Goal: Task Accomplishment & Management: Manage account settings

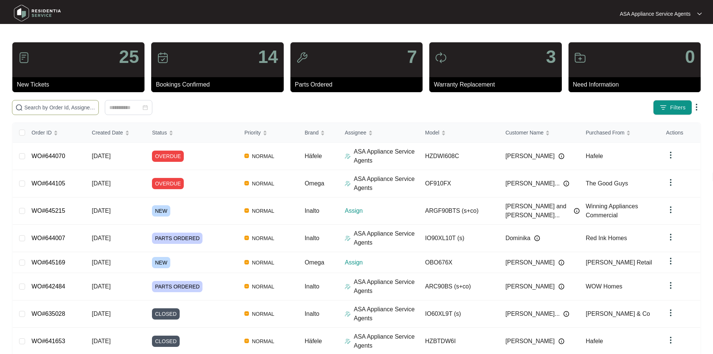
click at [92, 106] on input "text" at bounding box center [59, 107] width 71 height 8
paste input "645169"
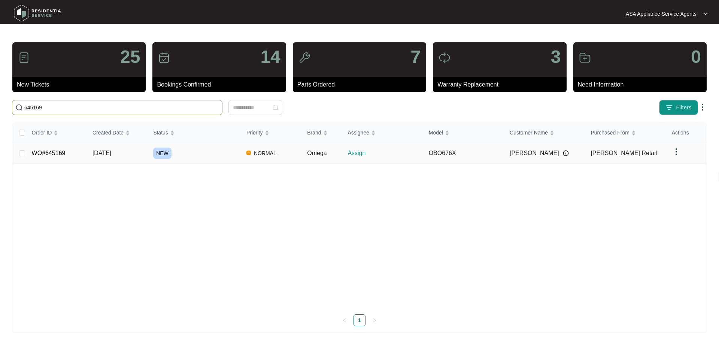
type input "645169"
click at [192, 148] on div "NEW" at bounding box center [196, 153] width 87 height 11
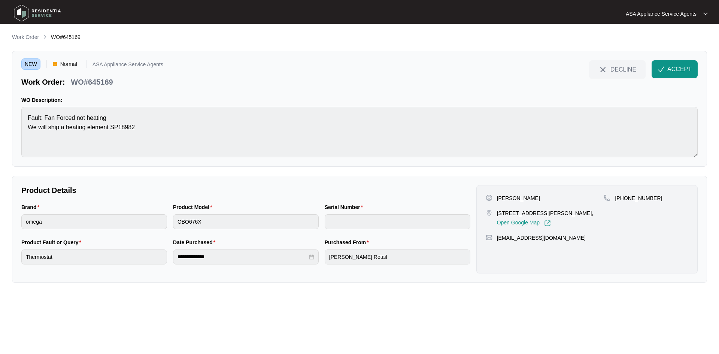
click at [518, 200] on p "[PERSON_NAME]" at bounding box center [518, 197] width 43 height 7
copy p "[PERSON_NAME]"
click at [500, 197] on p "[PERSON_NAME]" at bounding box center [518, 197] width 43 height 7
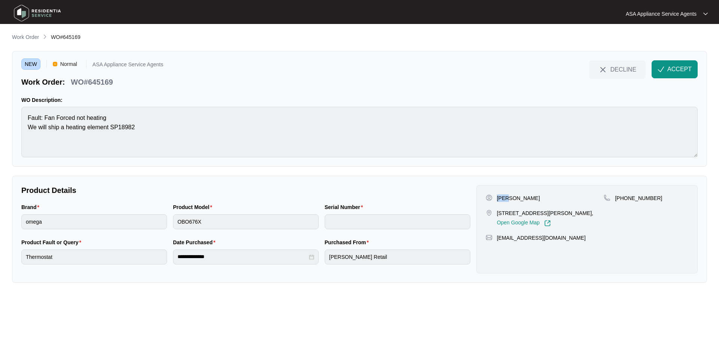
copy p "[PERSON_NAME]"
drag, startPoint x: 496, startPoint y: 213, endPoint x: 531, endPoint y: 213, distance: 35.6
click at [531, 213] on div "[STREET_ADDRESS][PERSON_NAME], Open Google Map" at bounding box center [545, 217] width 118 height 17
copy p "[STREET_ADDRESS][PERSON_NAME]"
click at [534, 211] on p "[STREET_ADDRESS][PERSON_NAME]," at bounding box center [545, 212] width 97 height 7
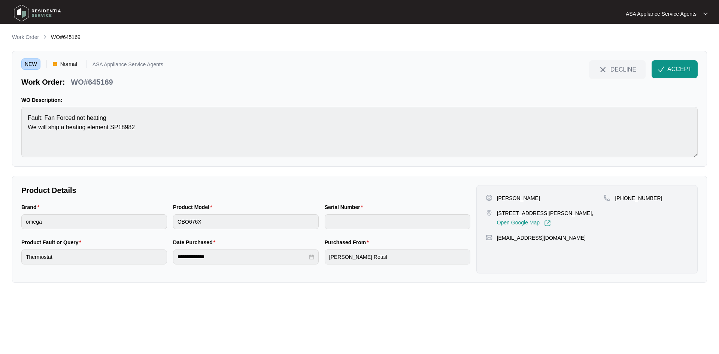
click at [542, 212] on p "[STREET_ADDRESS][PERSON_NAME]," at bounding box center [545, 212] width 97 height 7
copy p "Carine"
drag, startPoint x: 623, startPoint y: 199, endPoint x: 666, endPoint y: 199, distance: 43.1
click at [666, 199] on div "[PHONE_NUMBER]" at bounding box center [645, 197] width 85 height 7
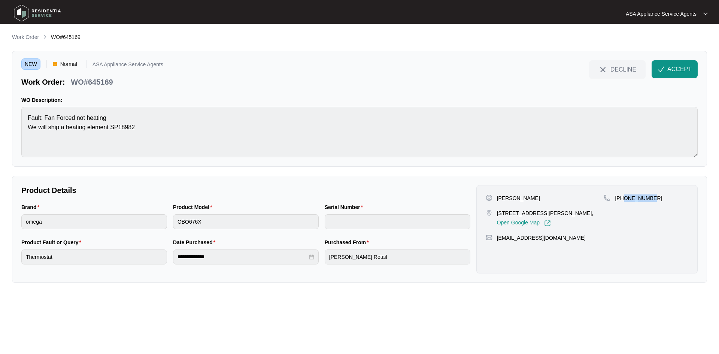
copy p "421479439"
drag, startPoint x: 559, startPoint y: 238, endPoint x: 496, endPoint y: 239, distance: 62.9
click at [496, 239] on div "[EMAIL_ADDRESS][DOMAIN_NAME]" at bounding box center [587, 237] width 203 height 7
copy p "[EMAIL_ADDRESS][DOMAIN_NAME]"
click at [161, 226] on div "Brand omega Product Model OBO676X Serial Number" at bounding box center [245, 220] width 455 height 35
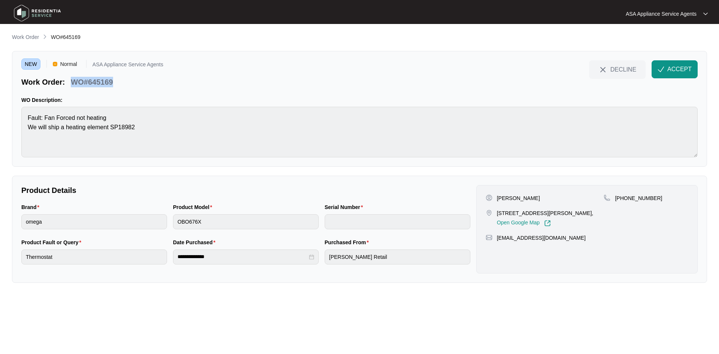
drag, startPoint x: 118, startPoint y: 84, endPoint x: 73, endPoint y: 85, distance: 44.2
click at [73, 85] on div "Work Order: WO#645169" at bounding box center [92, 80] width 142 height 13
copy p "WO#645169"
click at [669, 69] on span "ACCEPT" at bounding box center [679, 69] width 24 height 9
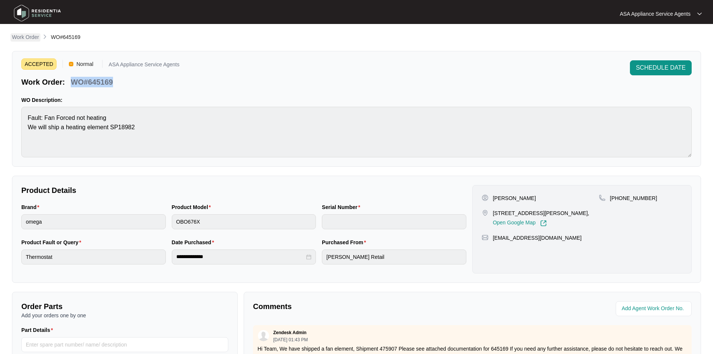
click at [30, 37] on p "Work Order" at bounding box center [25, 36] width 27 height 7
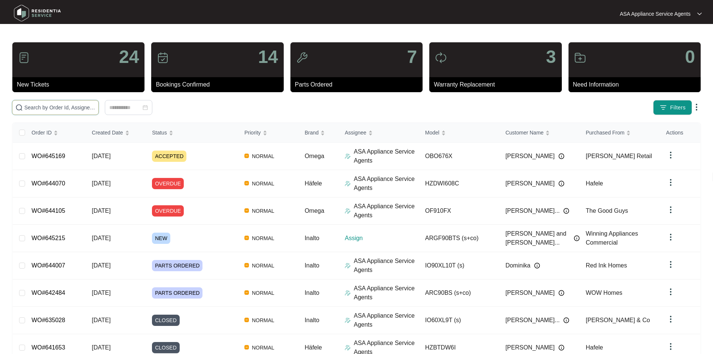
click at [76, 107] on input "text" at bounding box center [59, 107] width 71 height 8
paste input "645215"
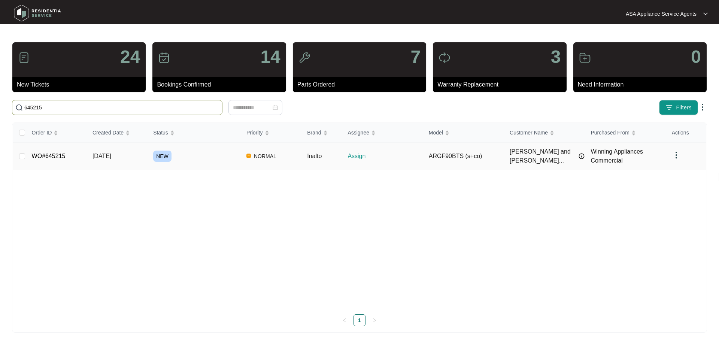
type input "645215"
click at [111, 153] on span "[DATE]" at bounding box center [101, 156] width 19 height 6
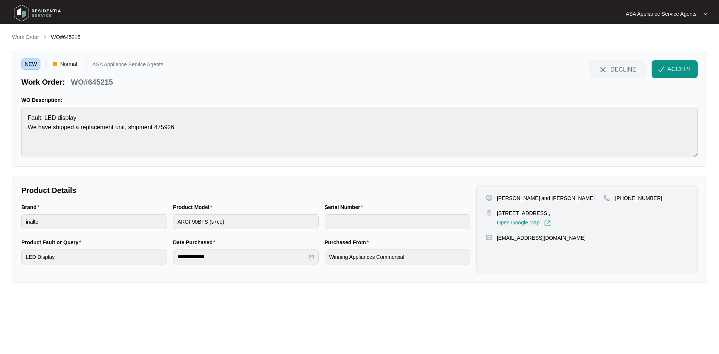
click at [547, 198] on p "[PERSON_NAME] and [PERSON_NAME]" at bounding box center [546, 197] width 98 height 7
copy p "Thomson"
drag, startPoint x: 495, startPoint y: 198, endPoint x: 536, endPoint y: 201, distance: 41.3
click at [536, 201] on div "[PERSON_NAME] and [PERSON_NAME]" at bounding box center [545, 197] width 118 height 7
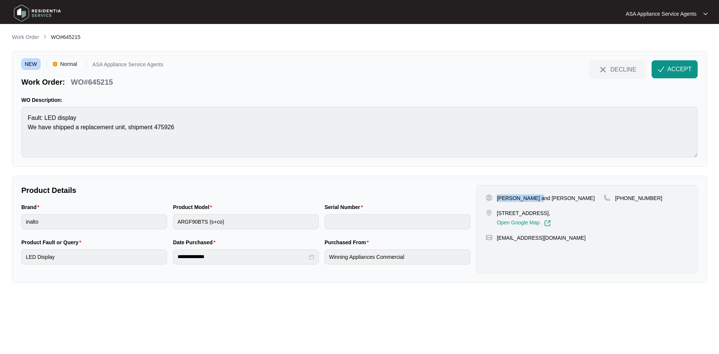
copy p "[PERSON_NAME] and [PERSON_NAME]"
drag, startPoint x: 556, startPoint y: 214, endPoint x: 497, endPoint y: 214, distance: 58.4
click at [497, 214] on p "[STREET_ADDRESS]," at bounding box center [524, 212] width 54 height 7
copy p "[STREET_ADDRESS]"
click at [551, 215] on p "[STREET_ADDRESS]," at bounding box center [524, 212] width 54 height 7
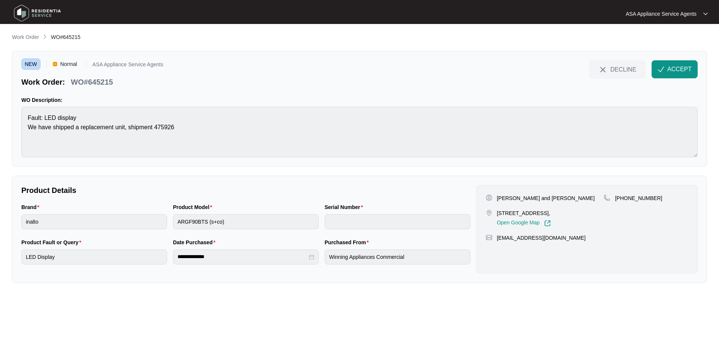
click at [551, 215] on p "[STREET_ADDRESS]," at bounding box center [524, 212] width 54 height 7
drag, startPoint x: 623, startPoint y: 198, endPoint x: 662, endPoint y: 203, distance: 38.5
click at [662, 203] on div "[PHONE_NUMBER]" at bounding box center [645, 210] width 85 height 32
drag, startPoint x: 578, startPoint y: 246, endPoint x: 492, endPoint y: 247, distance: 85.4
click at [492, 241] on div "[EMAIL_ADDRESS][DOMAIN_NAME]" at bounding box center [587, 237] width 203 height 7
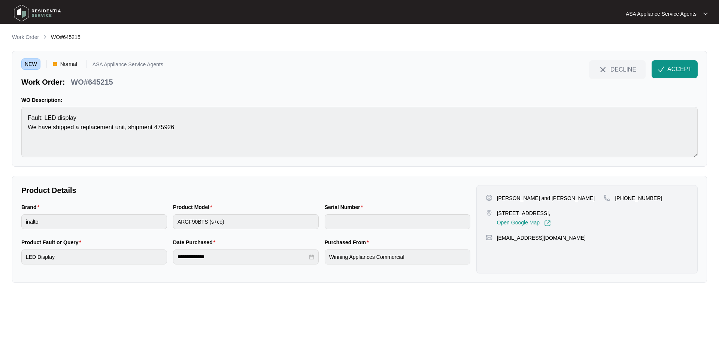
click at [5, 113] on main "**********" at bounding box center [359, 177] width 719 height 354
click at [169, 223] on div "Brand inalto Product Model ARGF90BTS (s+co) Serial Number" at bounding box center [245, 220] width 455 height 35
drag, startPoint x: 115, startPoint y: 82, endPoint x: 72, endPoint y: 86, distance: 43.3
click at [72, 86] on div "WO#645215" at bounding box center [92, 80] width 48 height 13
click at [675, 69] on span "ACCEPT" at bounding box center [679, 69] width 24 height 9
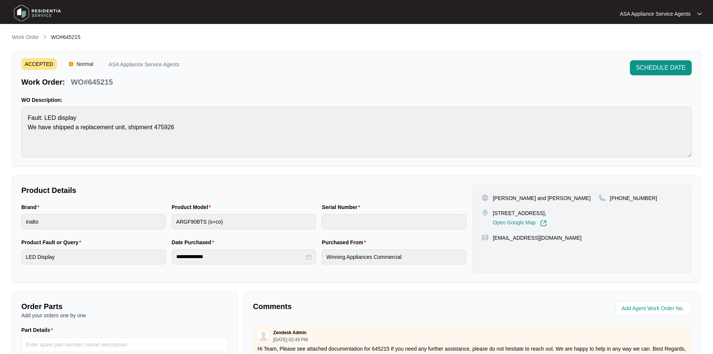
click at [33, 51] on div "ACCEPTED Normal ASA Appliance Service Agents Work Order: WO#645215 SCHEDULE DAT…" at bounding box center [356, 109] width 689 height 116
click at [36, 35] on p "Work Order" at bounding box center [25, 36] width 27 height 7
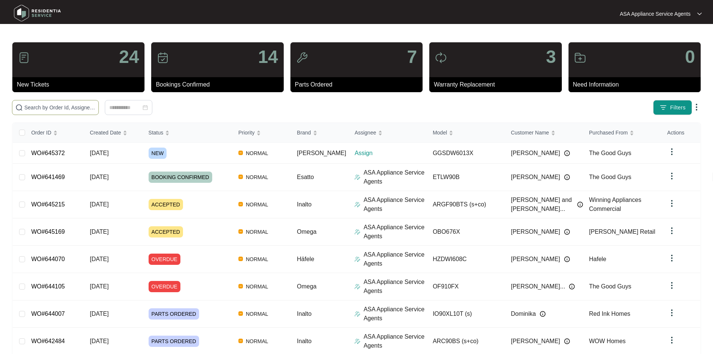
click at [95, 104] on input "text" at bounding box center [59, 107] width 71 height 8
paste input "645372"
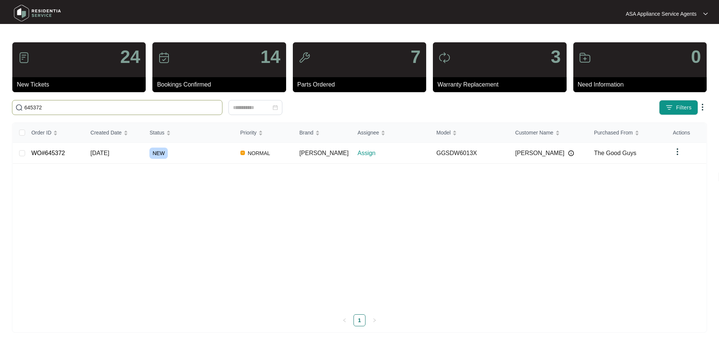
type input "645372"
click at [155, 149] on span "NEW" at bounding box center [158, 153] width 18 height 11
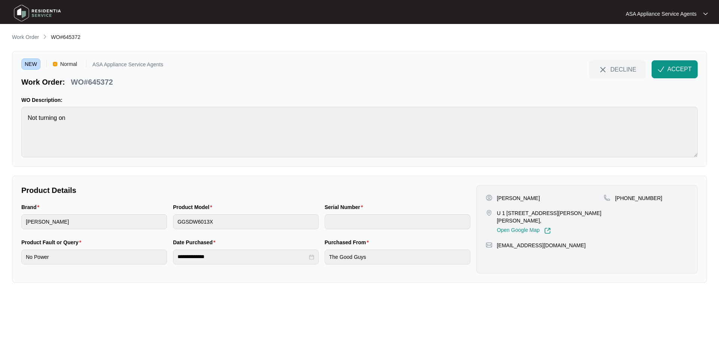
click at [528, 198] on p "[PERSON_NAME]" at bounding box center [518, 197] width 43 height 7
click at [503, 196] on p "[PERSON_NAME]" at bounding box center [518, 197] width 43 height 7
drag, startPoint x: 494, startPoint y: 213, endPoint x: 539, endPoint y: 215, distance: 44.9
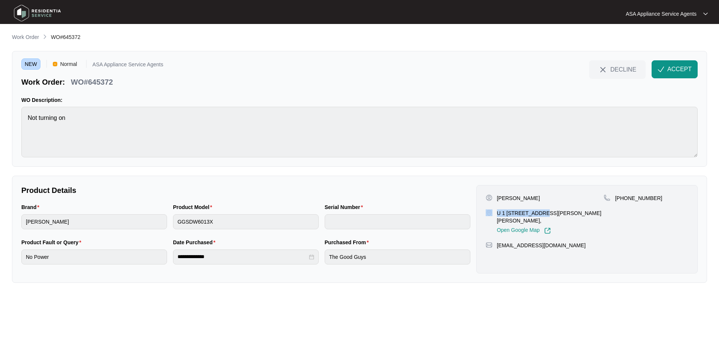
click at [539, 215] on div "U 1 [STREET_ADDRESS][PERSON_NAME][PERSON_NAME], Open Google Map" at bounding box center [545, 221] width 118 height 25
drag, startPoint x: 540, startPoint y: 211, endPoint x: 572, endPoint y: 215, distance: 32.4
click at [572, 215] on p "U 1 [STREET_ADDRESS][PERSON_NAME][PERSON_NAME]," at bounding box center [550, 216] width 107 height 15
drag, startPoint x: 624, startPoint y: 199, endPoint x: 669, endPoint y: 200, distance: 44.9
click at [669, 200] on div "[PHONE_NUMBER]" at bounding box center [645, 197] width 85 height 7
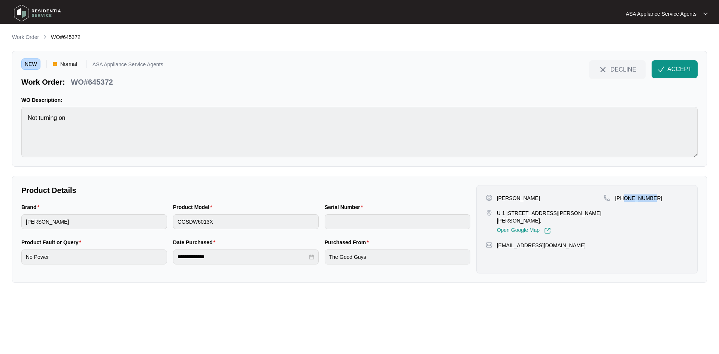
drag, startPoint x: 582, startPoint y: 237, endPoint x: 498, endPoint y: 241, distance: 84.4
click at [498, 241] on div "[EMAIL_ADDRESS][DOMAIN_NAME]" at bounding box center [587, 244] width 203 height 7
click at [19, 120] on div "NEW Normal ASA Appliance Service Agents Work Order: WO#645372 DECLINE ACCEPT WO…" at bounding box center [359, 109] width 695 height 116
drag, startPoint x: 123, startPoint y: 82, endPoint x: 70, endPoint y: 83, distance: 53.2
click at [70, 83] on div "Work Order: WO#645372" at bounding box center [92, 80] width 142 height 13
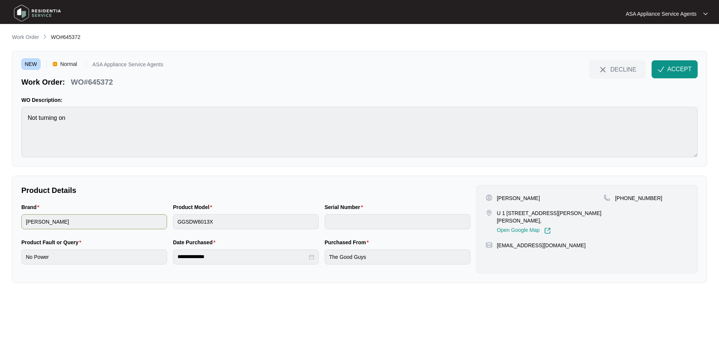
click at [153, 223] on div "Brand [PERSON_NAME] Product Model GGSDW6013X Serial Number" at bounding box center [245, 220] width 455 height 35
click at [663, 66] on img "button" at bounding box center [660, 69] width 7 height 7
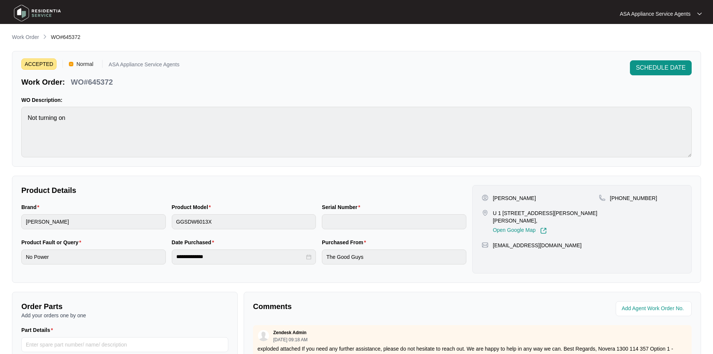
click at [194, 3] on div at bounding box center [356, 14] width 343 height 22
